Goal: Task Accomplishment & Management: Complete application form

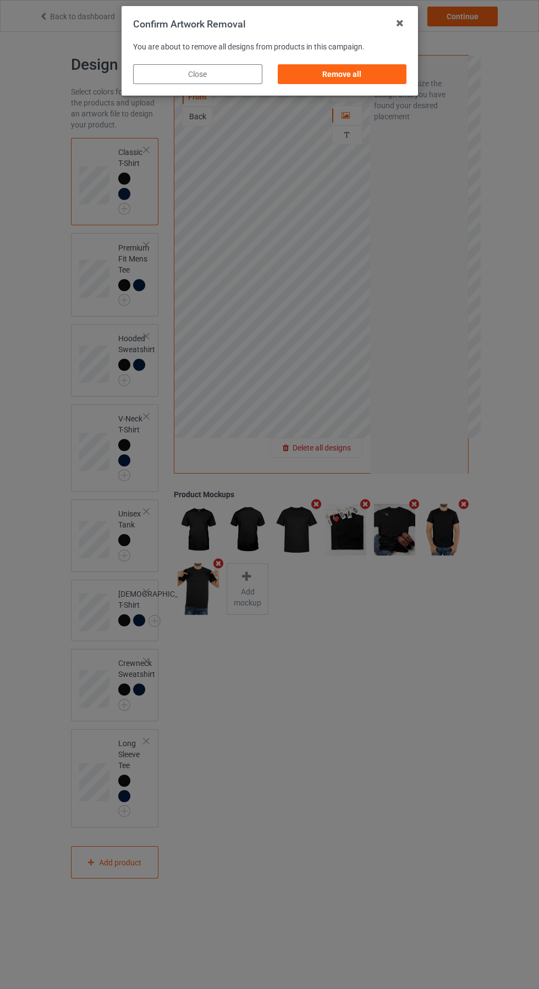
click at [342, 80] on div "Remove all" at bounding box center [341, 74] width 129 height 20
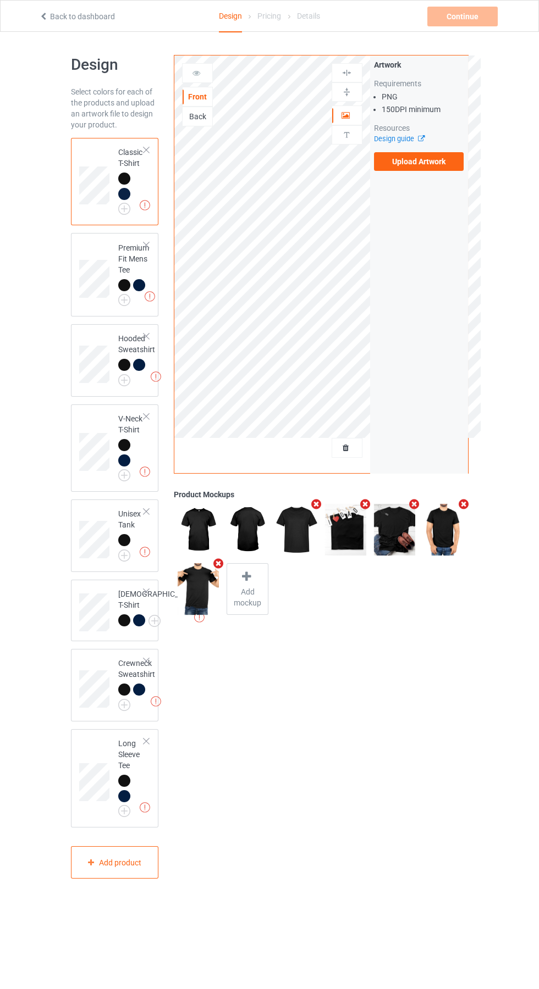
click at [439, 163] on label "Upload Artwork" at bounding box center [419, 161] width 90 height 19
click at [0, 0] on input "Upload Artwork" at bounding box center [0, 0] width 0 height 0
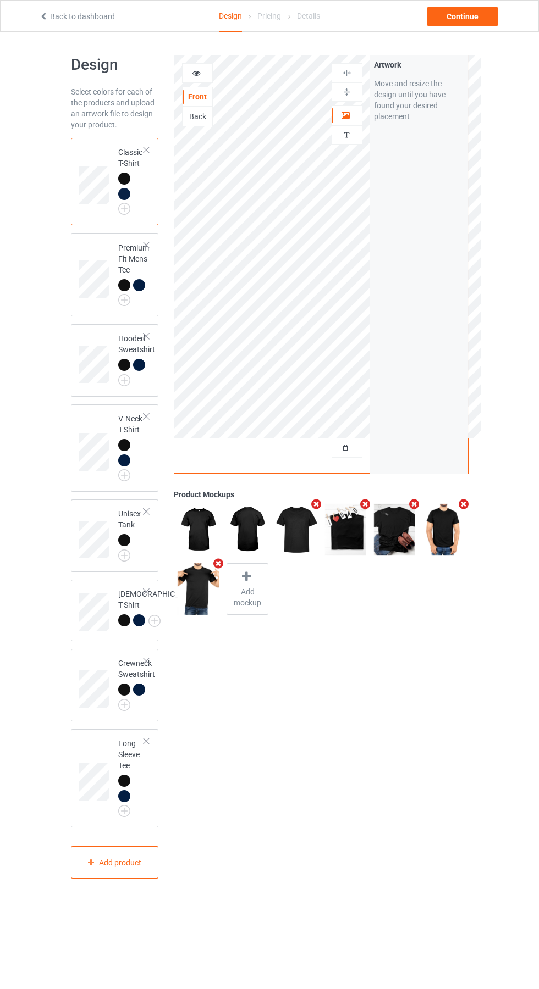
click at [0, 0] on img at bounding box center [0, 0] width 0 height 0
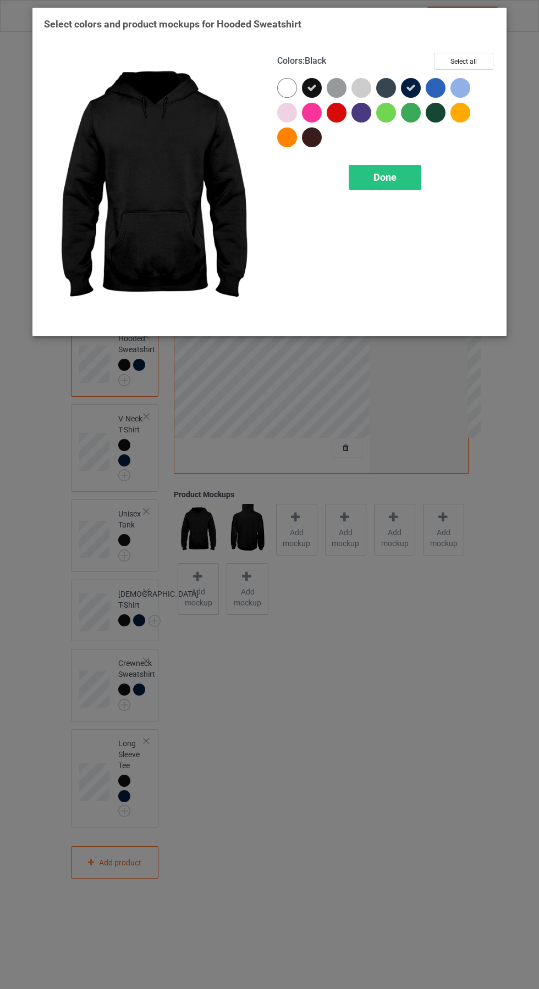
click at [400, 172] on div "Done" at bounding box center [385, 177] width 73 height 25
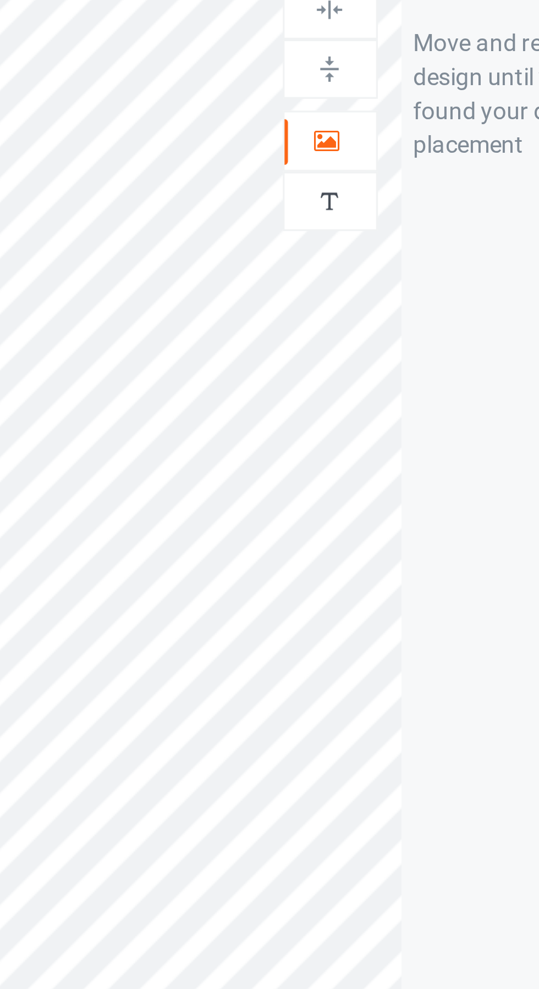
scroll to position [1, 0]
click at [346, 114] on icon at bounding box center [345, 113] width 9 height 8
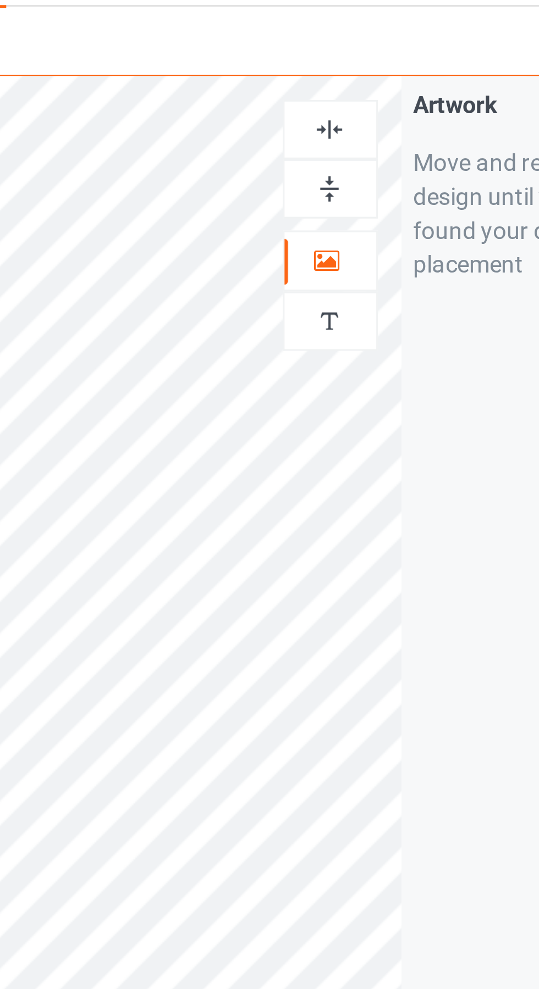
click at [345, 68] on img at bounding box center [346, 72] width 10 height 10
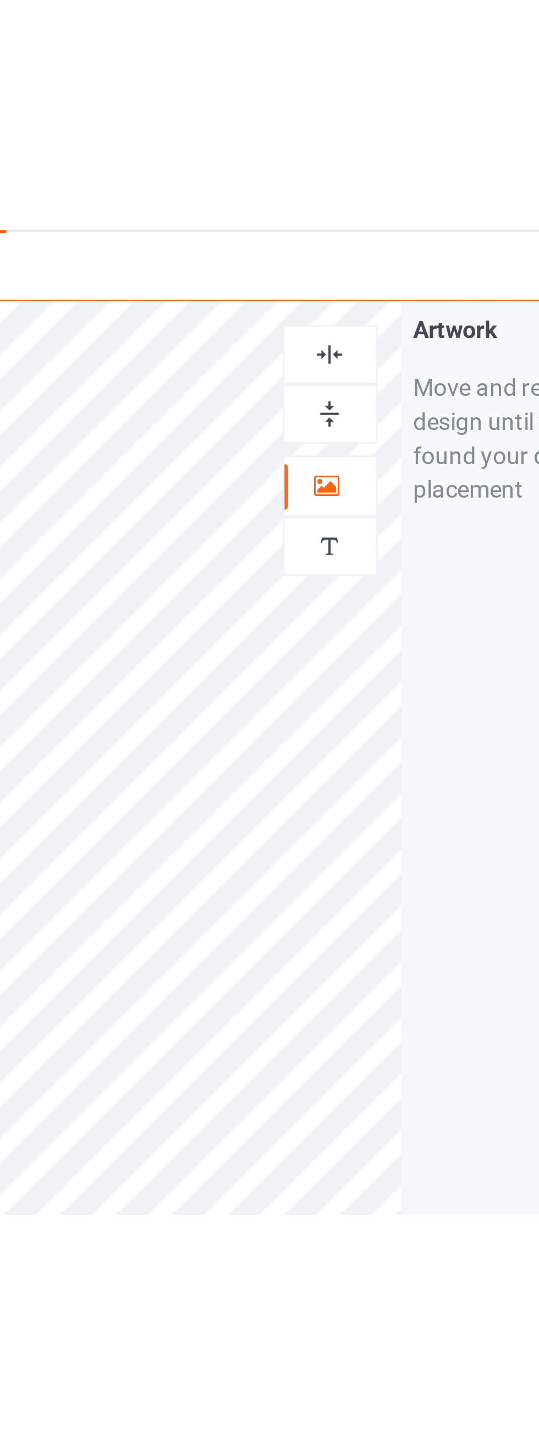
scroll to position [0, 0]
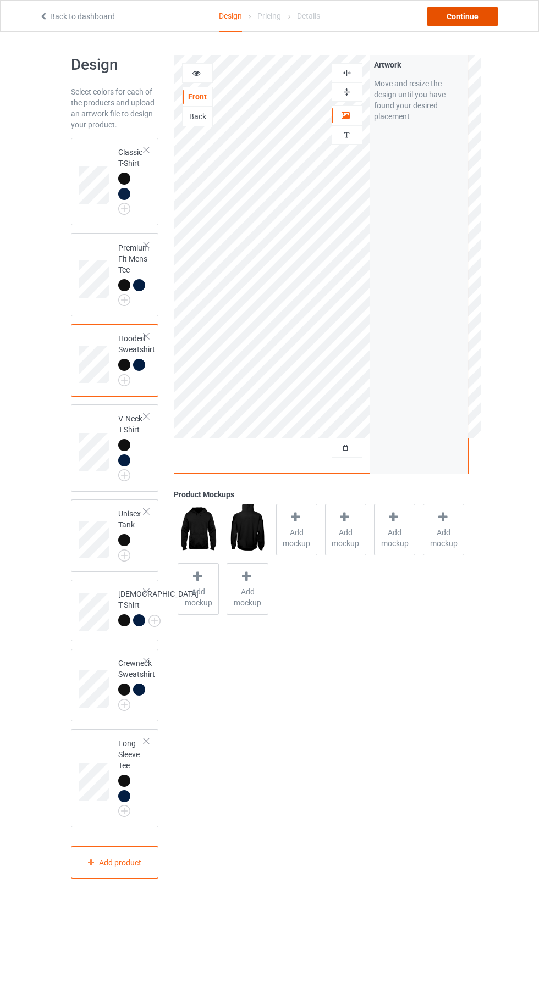
click at [469, 13] on div "Continue" at bounding box center [462, 17] width 70 height 20
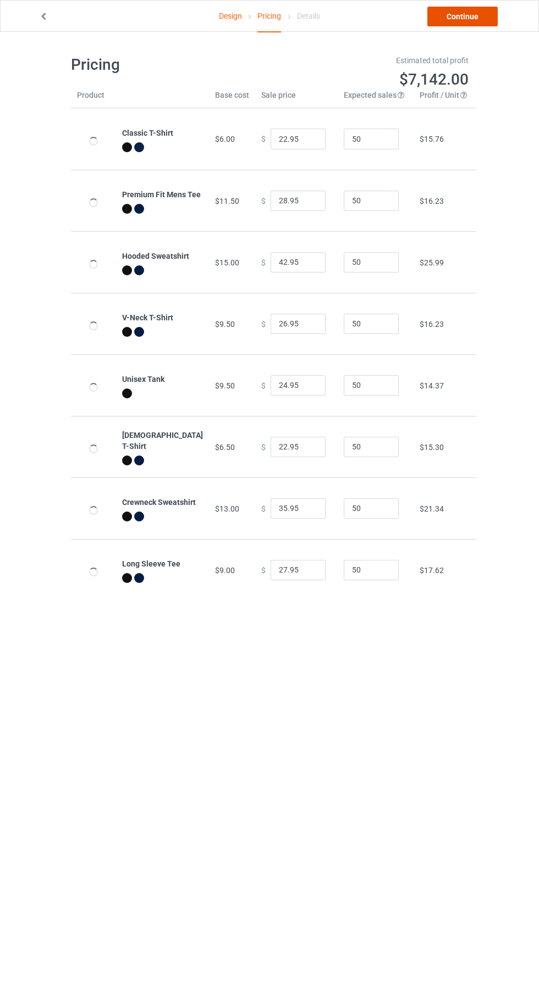
click at [464, 16] on link "Continue" at bounding box center [462, 17] width 70 height 20
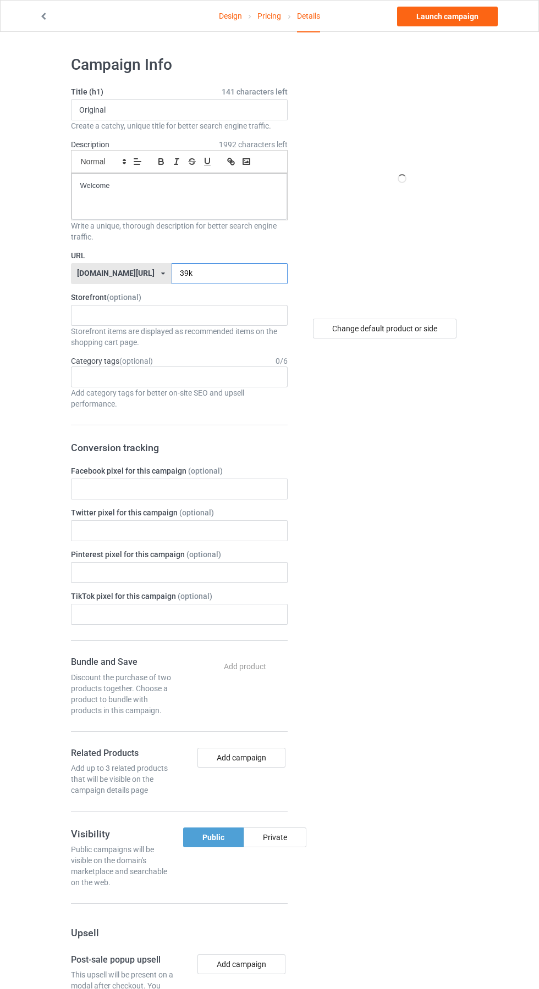
click at [240, 272] on input "39k" at bounding box center [230, 273] width 116 height 21
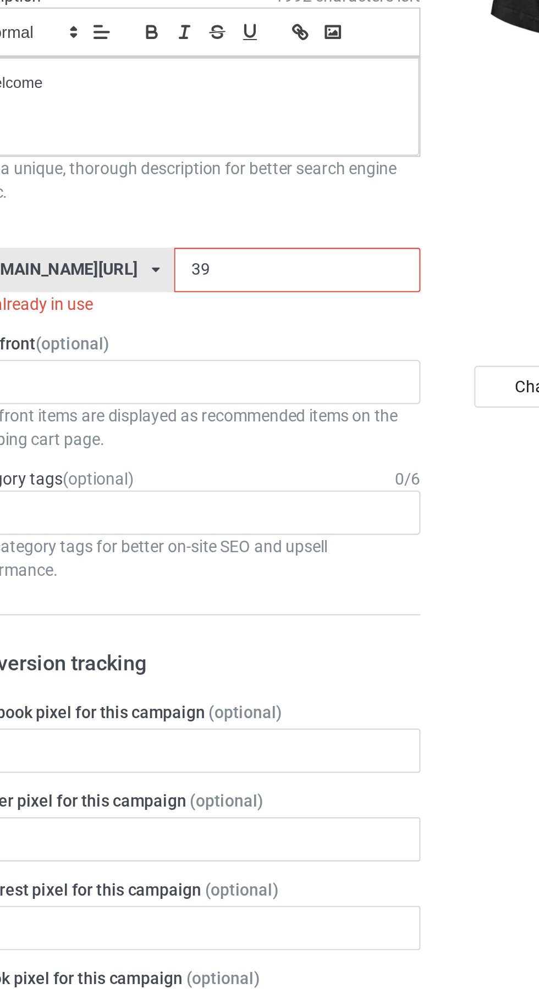
type input "3"
type input "Kns"
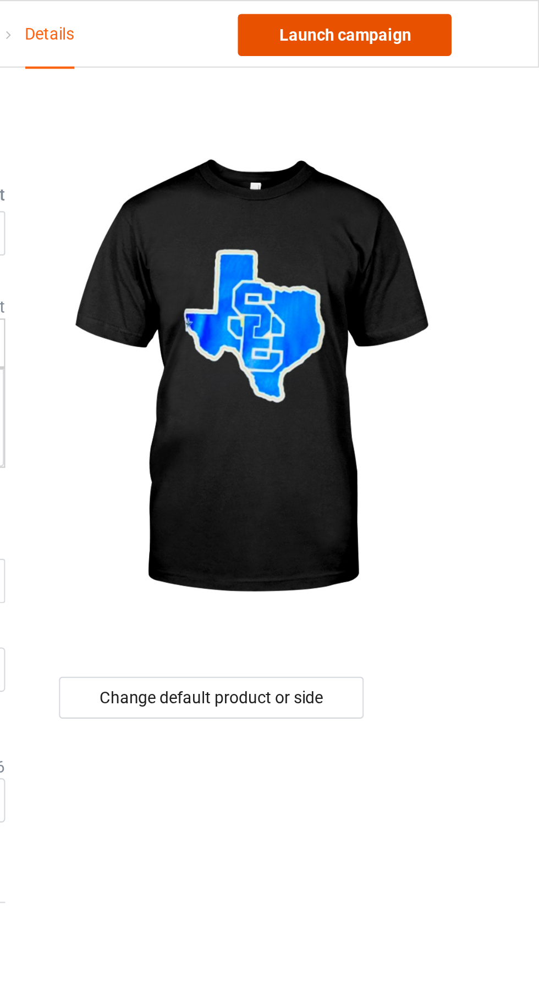
click at [453, 14] on link "Launch campaign" at bounding box center [447, 17] width 101 height 20
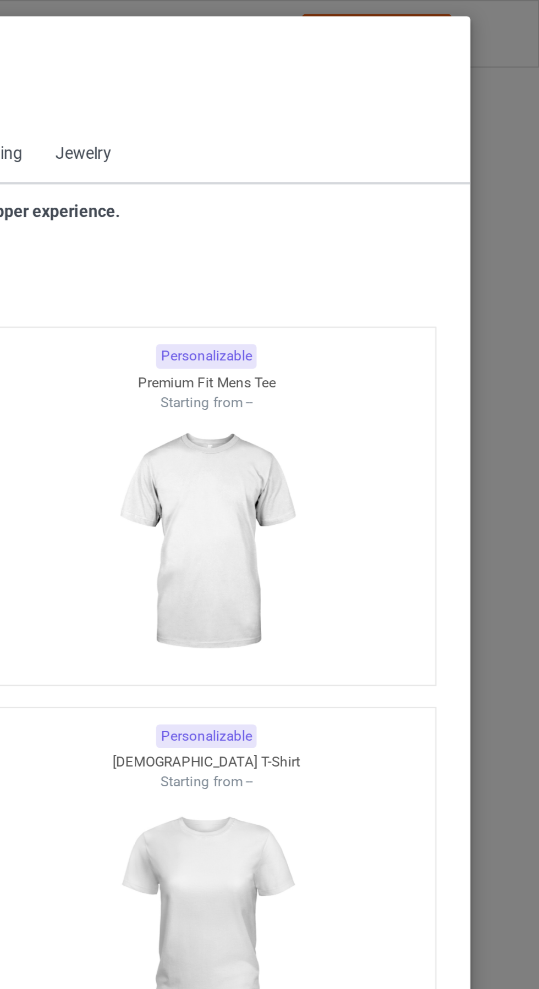
scroll to position [588, 0]
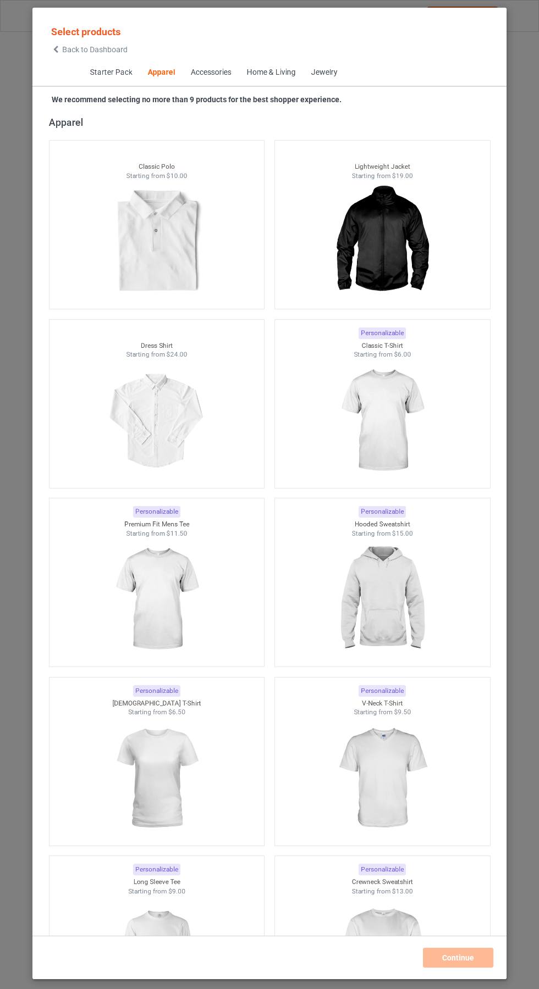
click at [56, 49] on icon at bounding box center [55, 50] width 9 height 8
